Goal: Task Accomplishment & Management: Use online tool/utility

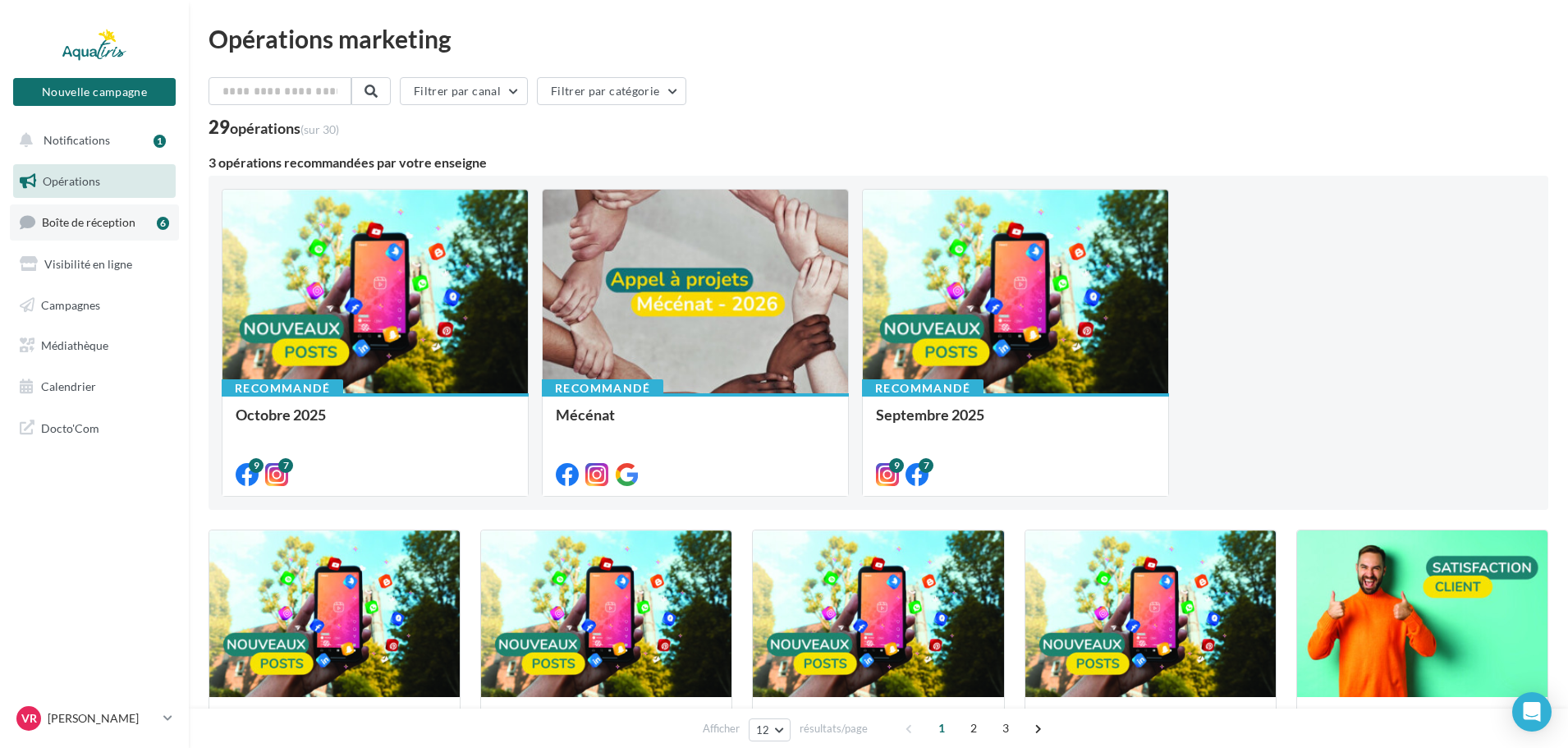
click at [67, 216] on span "Boîte de réception" at bounding box center [89, 222] width 94 height 14
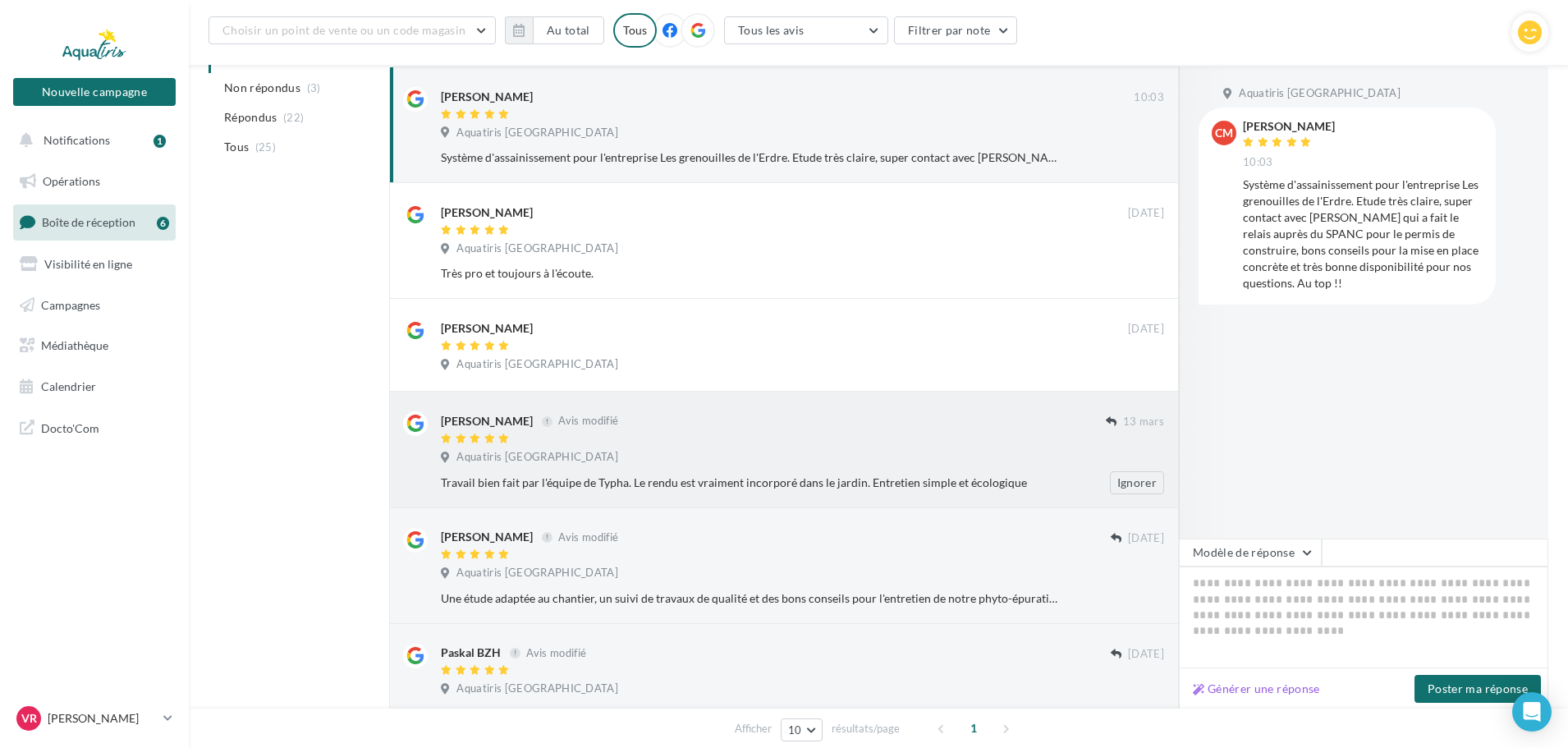
scroll to position [247, 0]
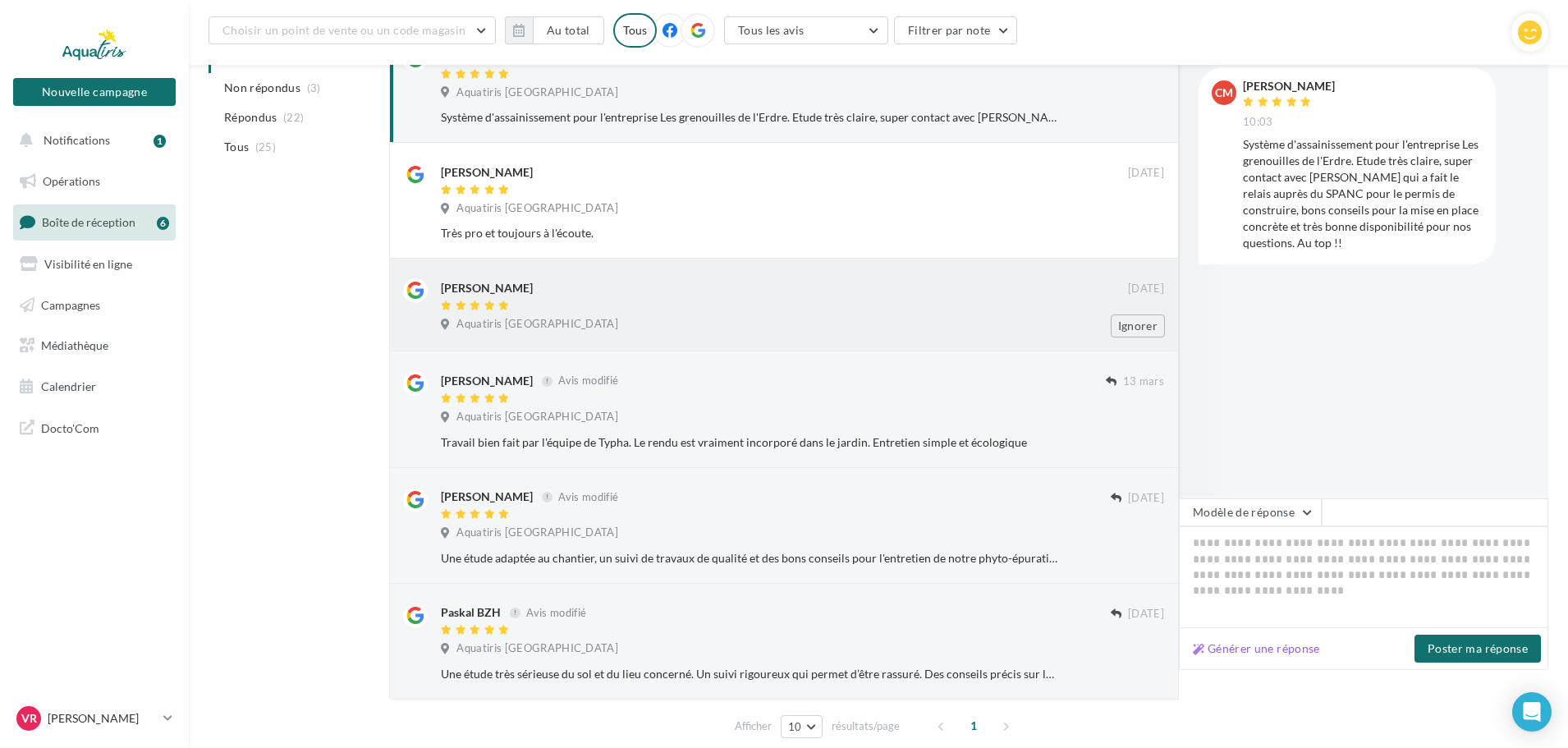
click at [668, 305] on div at bounding box center [784, 307] width 687 height 14
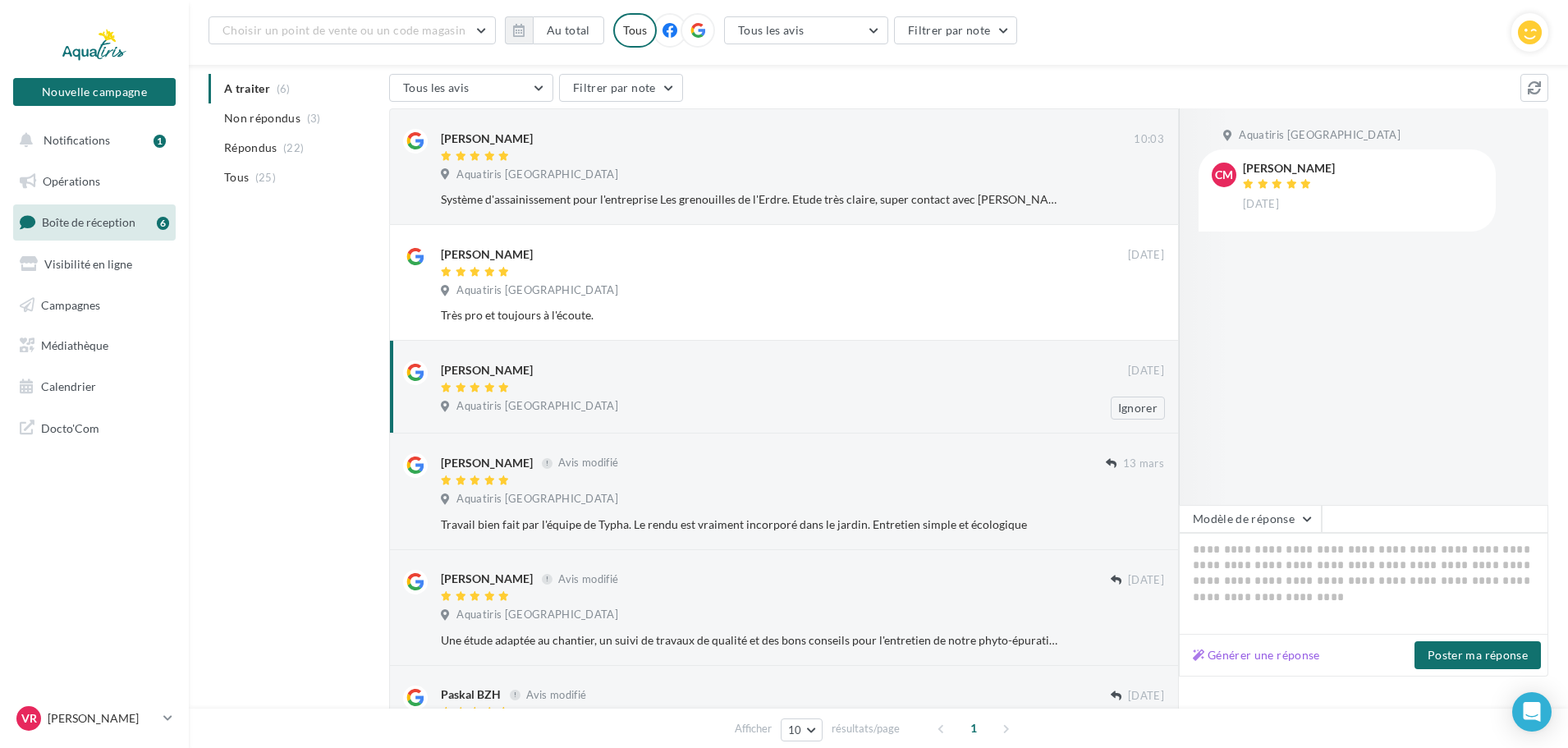
scroll to position [83, 0]
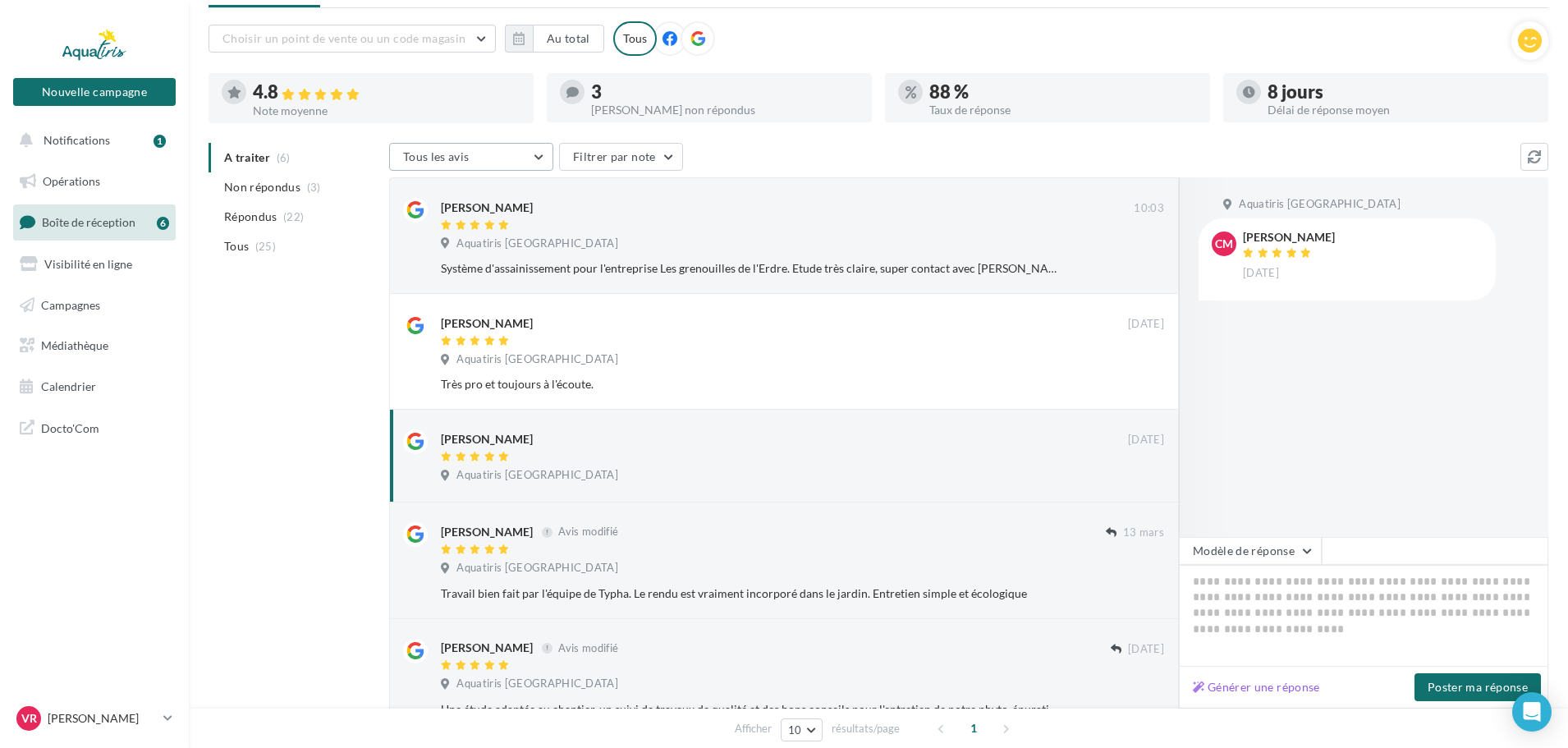
click at [427, 156] on span "Tous les avis" at bounding box center [436, 156] width 67 height 14
click at [438, 200] on span "Tous les avis" at bounding box center [447, 198] width 63 height 14
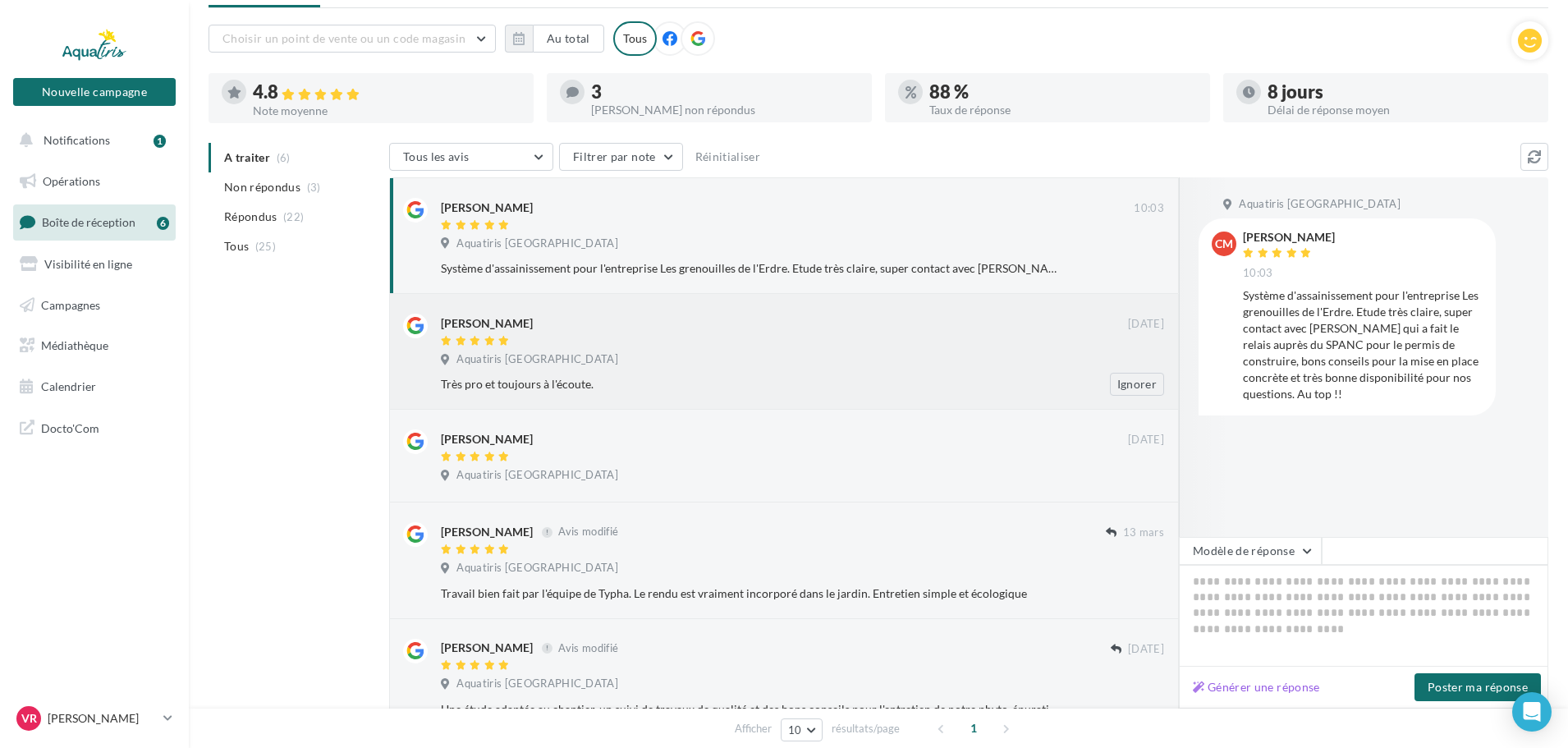
click at [562, 361] on span "Aquatiris [GEOGRAPHIC_DATA]" at bounding box center [538, 359] width 162 height 15
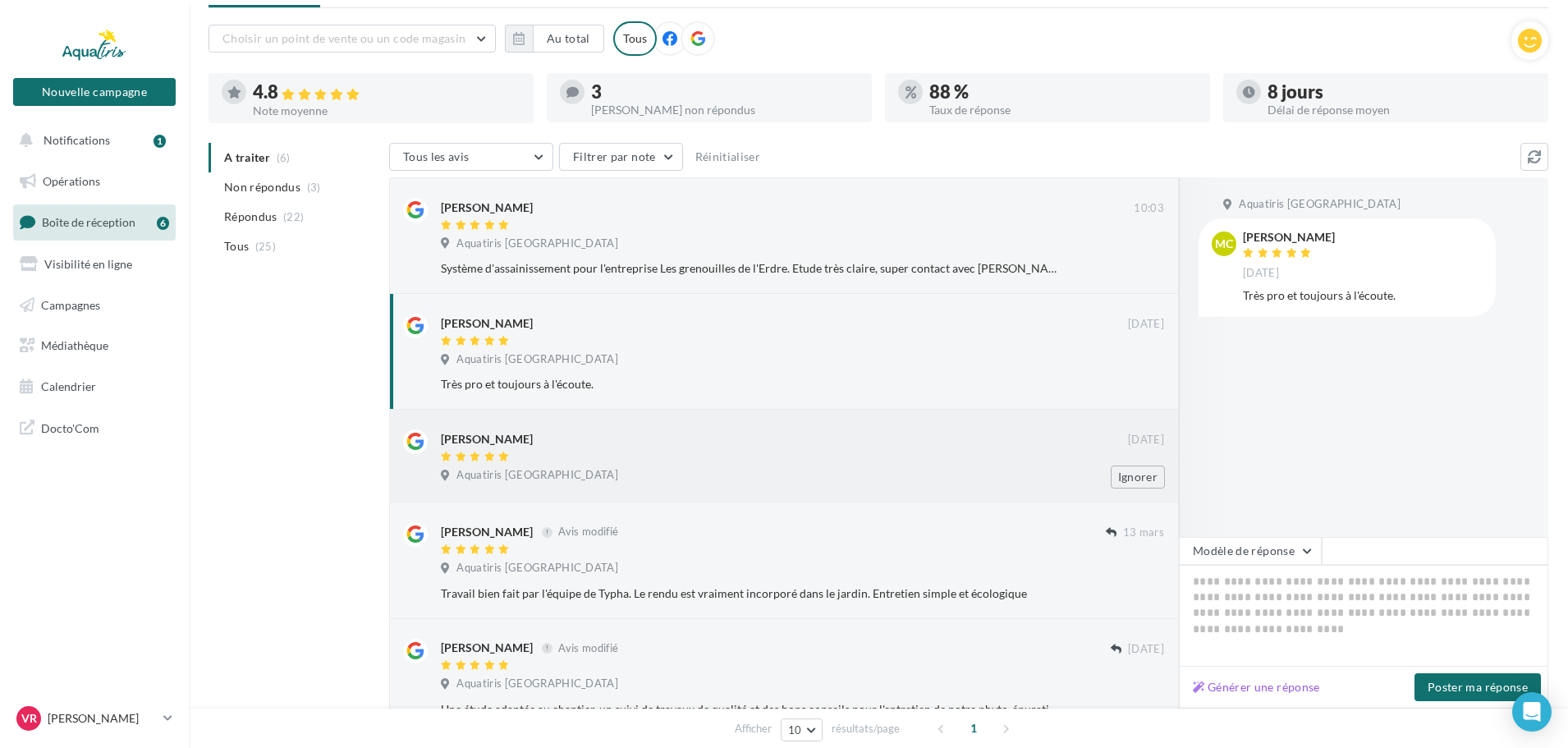
click at [592, 437] on div "[PERSON_NAME]" at bounding box center [784, 438] width 687 height 17
click at [257, 158] on ul "A traiter (6) Non répondus (3) Répondus (22) Tous (25)" at bounding box center [295, 202] width 174 height 118
click at [265, 183] on span "Non répondus" at bounding box center [262, 187] width 76 height 17
